Goal: Navigation & Orientation: Find specific page/section

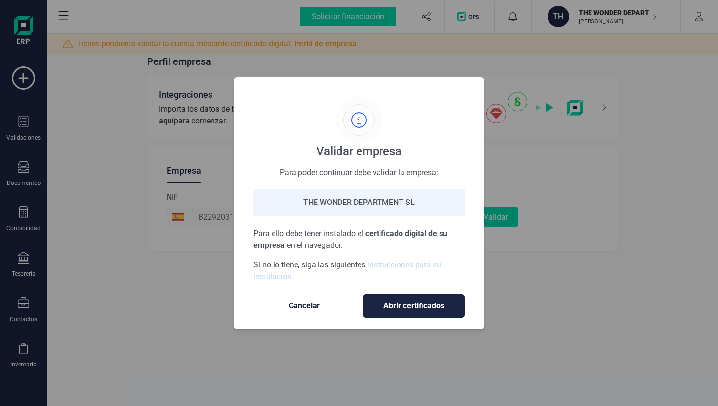
click at [299, 306] on span "Cancelar" at bounding box center [304, 306] width 82 height 12
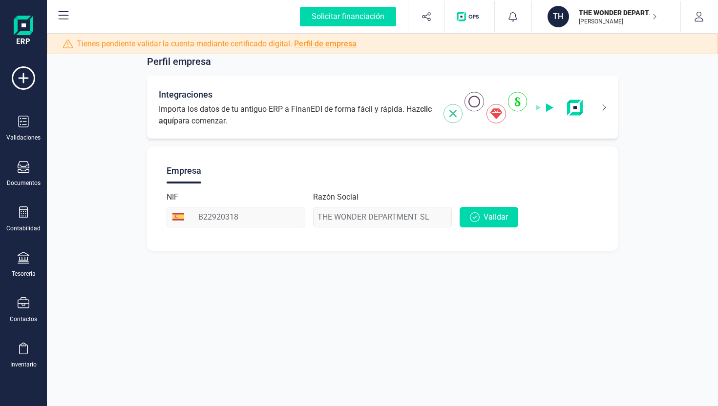
click at [230, 117] on span "Importa los datos de tu antiguo ERP a FinanEDI de forma fácil y rápida. Haz cli…" at bounding box center [295, 115] width 273 height 23
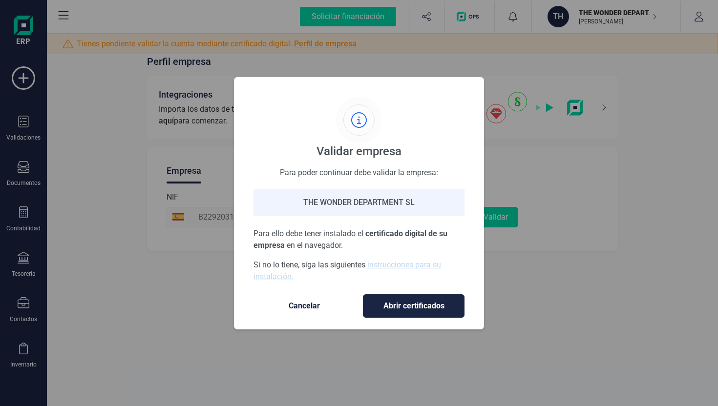
click at [301, 307] on span "Cancelar" at bounding box center [304, 306] width 82 height 12
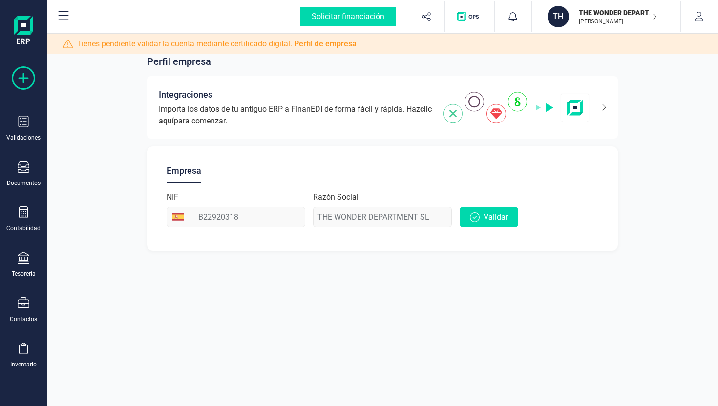
click at [20, 76] on icon at bounding box center [23, 77] width 23 height 23
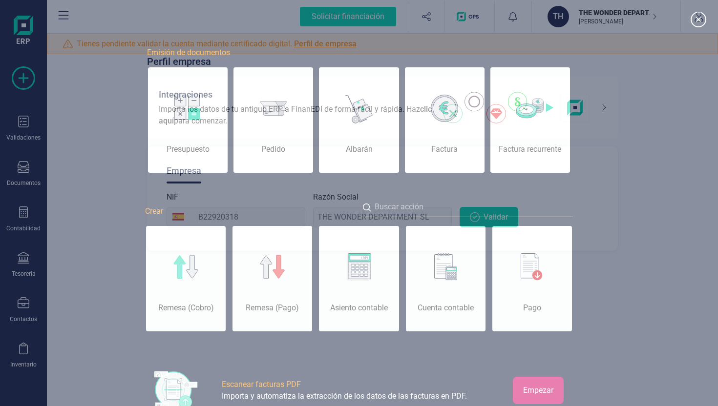
scroll to position [0, 49]
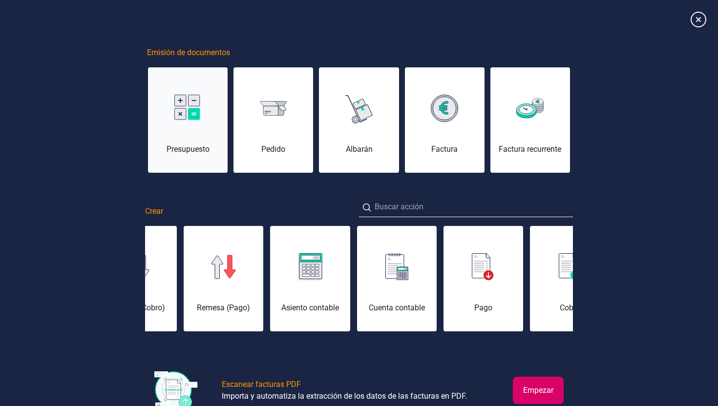
click at [204, 118] on div at bounding box center [188, 108] width 80 height 23
